Goal: Information Seeking & Learning: Learn about a topic

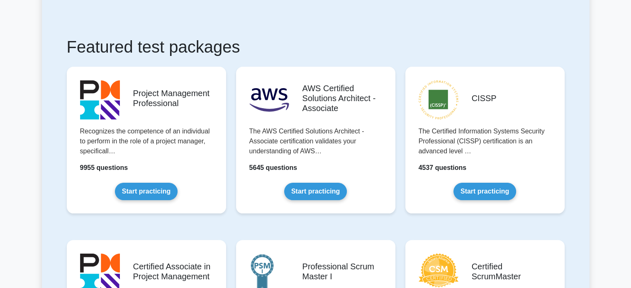
scroll to position [164, 0]
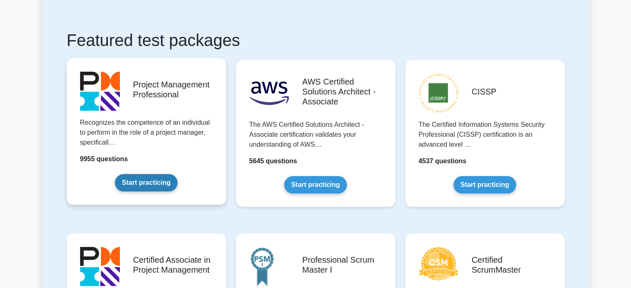
click at [142, 184] on link "Start practicing" at bounding box center [146, 182] width 63 height 17
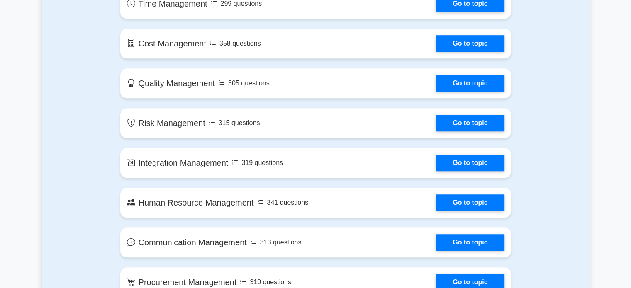
scroll to position [648, 0]
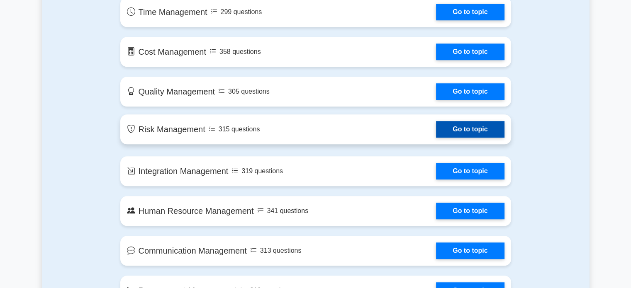
click at [470, 130] on link "Go to topic" at bounding box center [470, 129] width 68 height 17
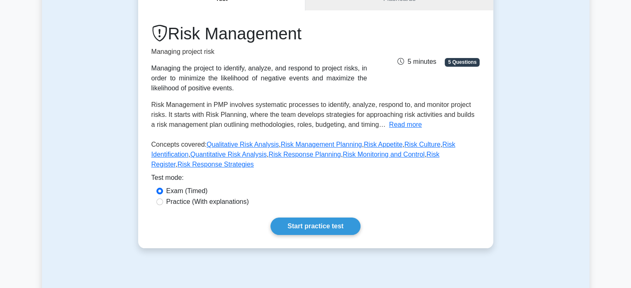
scroll to position [108, 0]
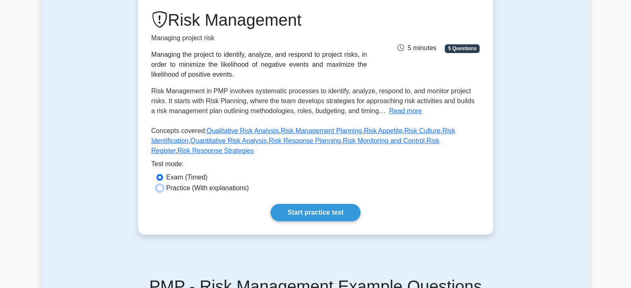
click at [161, 185] on input "Practice (With explanations)" at bounding box center [159, 188] width 7 height 7
radio input "true"
click at [320, 205] on link "Start practice test" at bounding box center [316, 212] width 90 height 17
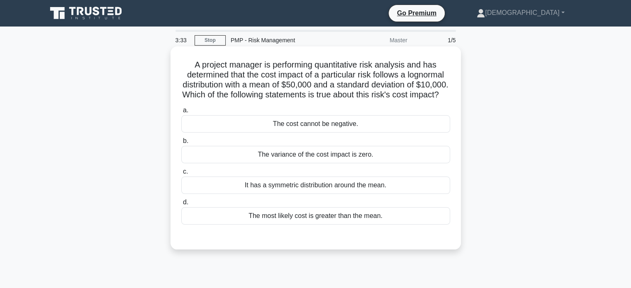
click at [331, 225] on div "The most likely cost is greater than the mean." at bounding box center [315, 216] width 269 height 17
click at [181, 205] on input "d. The most likely cost is greater than the mean." at bounding box center [181, 202] width 0 height 5
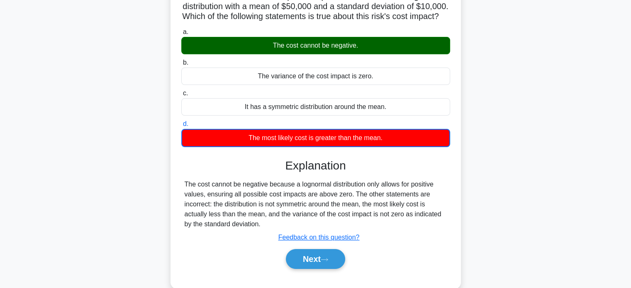
scroll to position [80, 0]
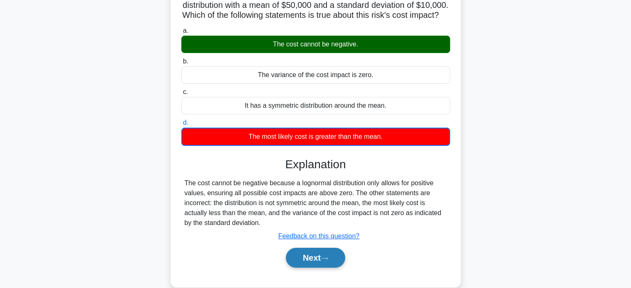
click at [304, 261] on button "Next" at bounding box center [315, 258] width 59 height 20
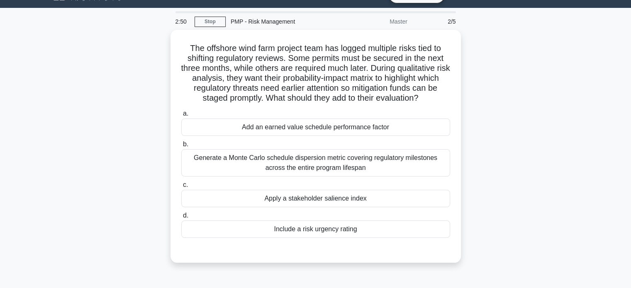
scroll to position [19, 0]
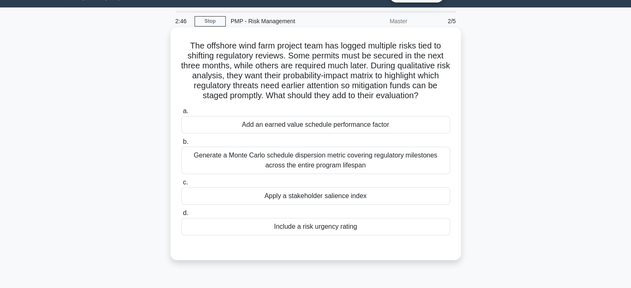
click at [274, 125] on div "Add an earned value schedule performance factor" at bounding box center [315, 124] width 269 height 17
click at [181, 114] on input "a. Add an earned value schedule performance factor" at bounding box center [181, 111] width 0 height 5
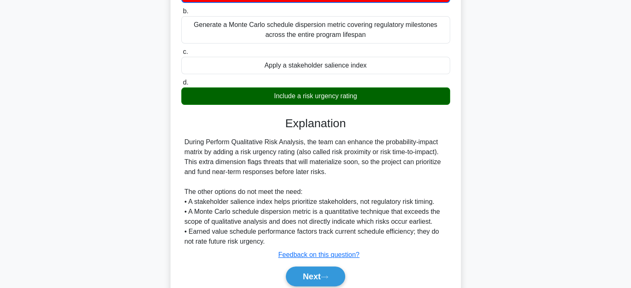
scroll to position [156, 0]
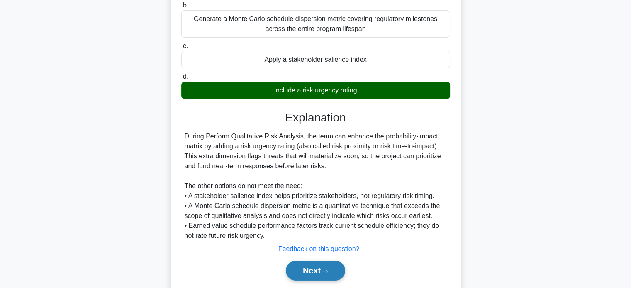
click at [315, 279] on button "Next" at bounding box center [315, 271] width 59 height 20
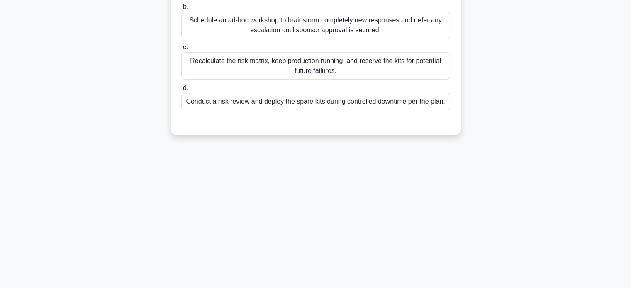
drag, startPoint x: 524, startPoint y: 206, endPoint x: 550, endPoint y: 198, distance: 26.9
click at [550, 198] on div "2:18 Stop PMP - Risk Management Master 3/5 During an advanced robotics rollout …" at bounding box center [316, 80] width 548 height 415
click at [565, 189] on div "2:17 Stop PMP - Risk Management Master 3/5 During an advanced robotics rollout …" at bounding box center [316, 80] width 548 height 415
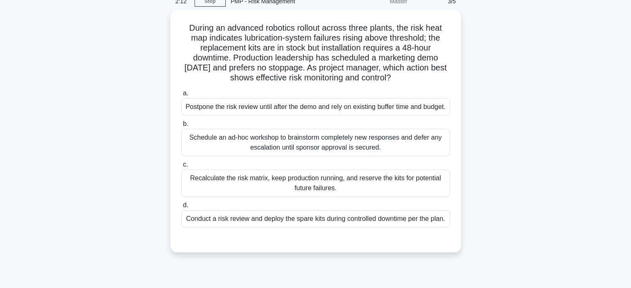
scroll to position [40, 0]
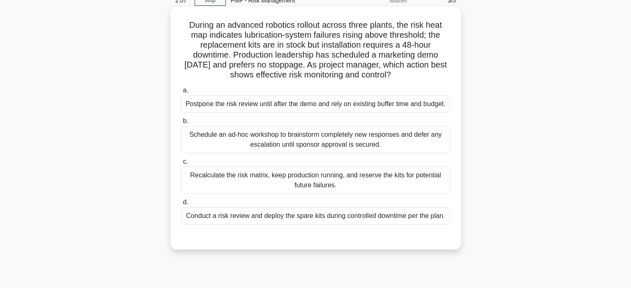
click at [323, 108] on div "Postpone the risk review until after the demo and rely on existing buffer time …" at bounding box center [315, 103] width 269 height 17
click at [181, 93] on input "a. Postpone the risk review until after the demo and rely on existing buffer ti…" at bounding box center [181, 90] width 0 height 5
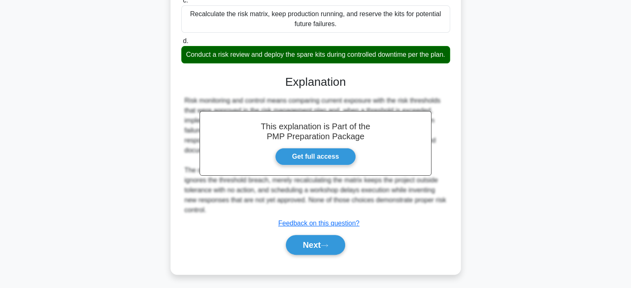
scroll to position [214, 0]
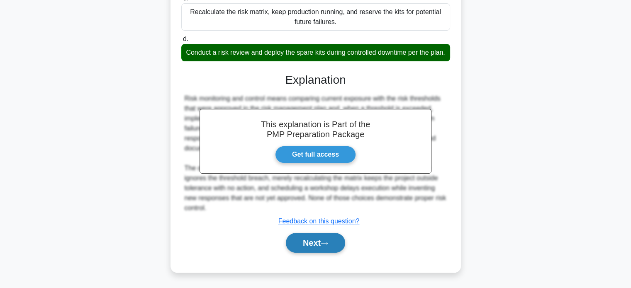
click at [304, 251] on button "Next" at bounding box center [315, 243] width 59 height 20
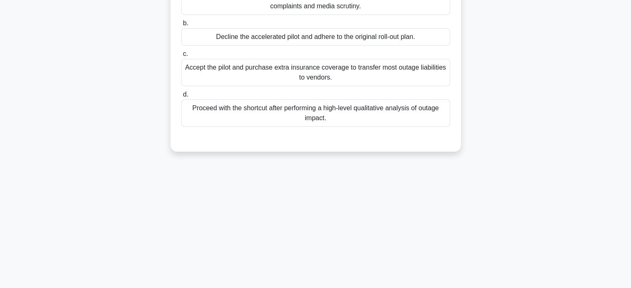
drag, startPoint x: 617, startPoint y: 134, endPoint x: 637, endPoint y: 101, distance: 38.9
click at [631, 101] on html "Go Premium Zephanie" at bounding box center [315, 64] width 631 height 448
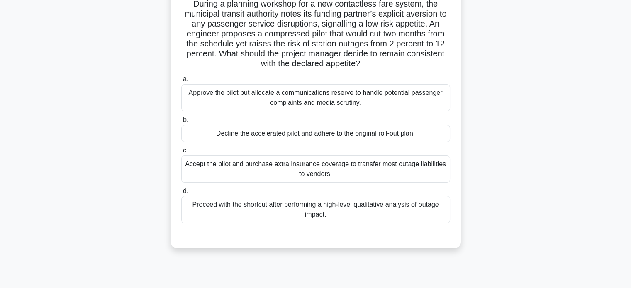
scroll to position [62, 0]
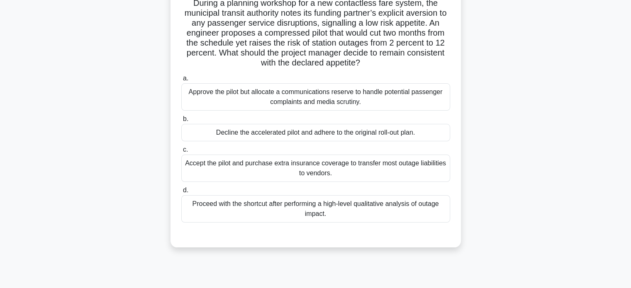
click at [283, 100] on div "Approve the pilot but allocate a communications reserve to handle potential pas…" at bounding box center [315, 96] width 269 height 27
click at [181, 81] on input "a. Approve the pilot but allocate a communications reserve to handle potential …" at bounding box center [181, 78] width 0 height 5
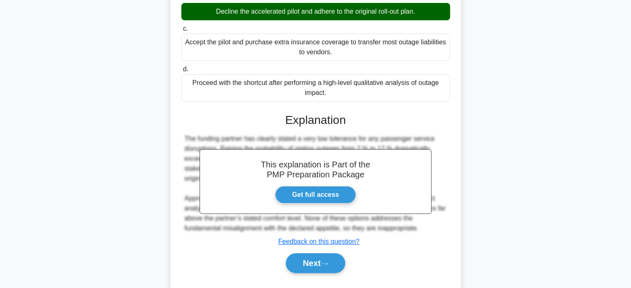
scroll to position [203, 0]
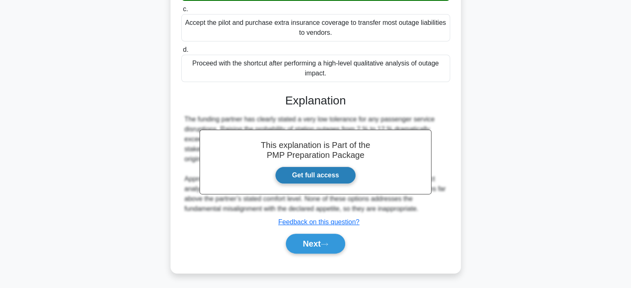
click at [314, 181] on link "Get full access" at bounding box center [315, 175] width 81 height 17
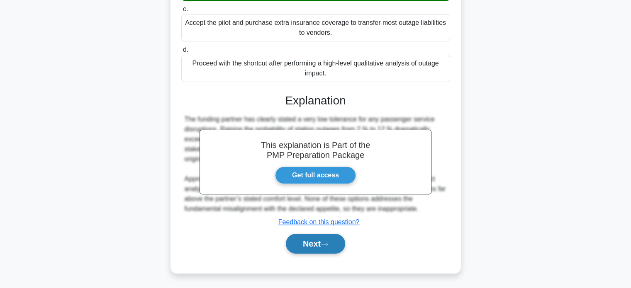
click at [325, 241] on button "Next" at bounding box center [315, 244] width 59 height 20
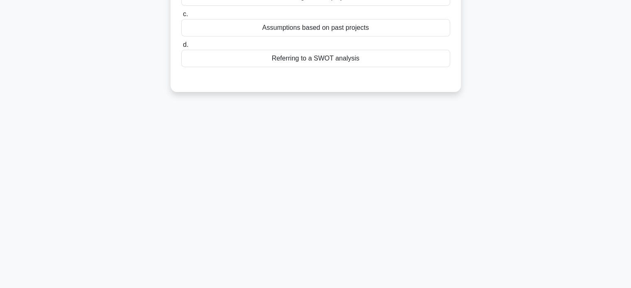
scroll to position [0, 0]
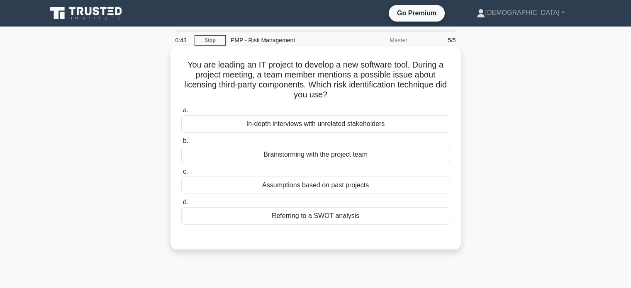
click at [281, 158] on div "Brainstorming with the project team" at bounding box center [315, 154] width 269 height 17
click at [181, 144] on input "b. Brainstorming with the project team" at bounding box center [181, 141] width 0 height 5
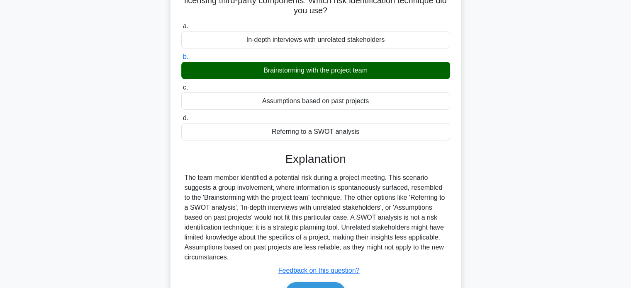
scroll to position [100, 0]
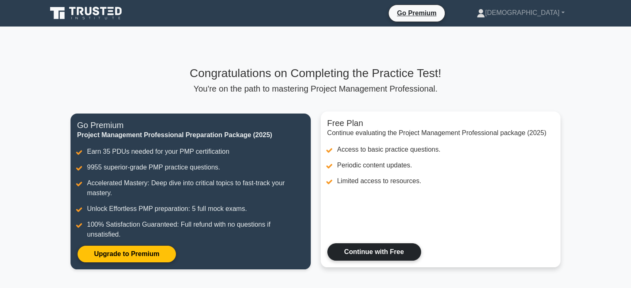
click at [380, 252] on link "Continue with Free" at bounding box center [374, 252] width 94 height 17
